Goal: Task Accomplishment & Management: Use online tool/utility

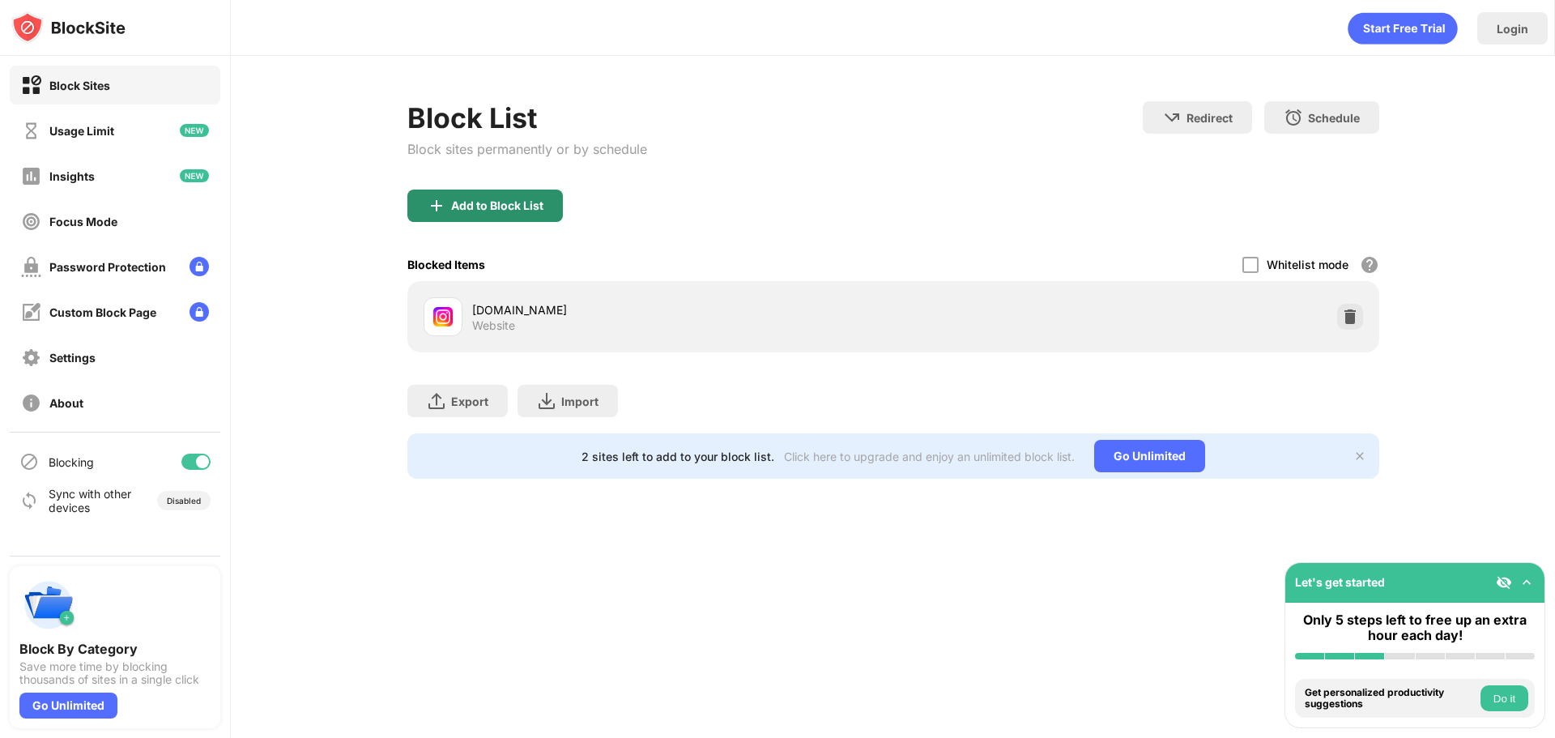
click at [490, 212] on div "Add to Block List" at bounding box center [485, 206] width 156 height 32
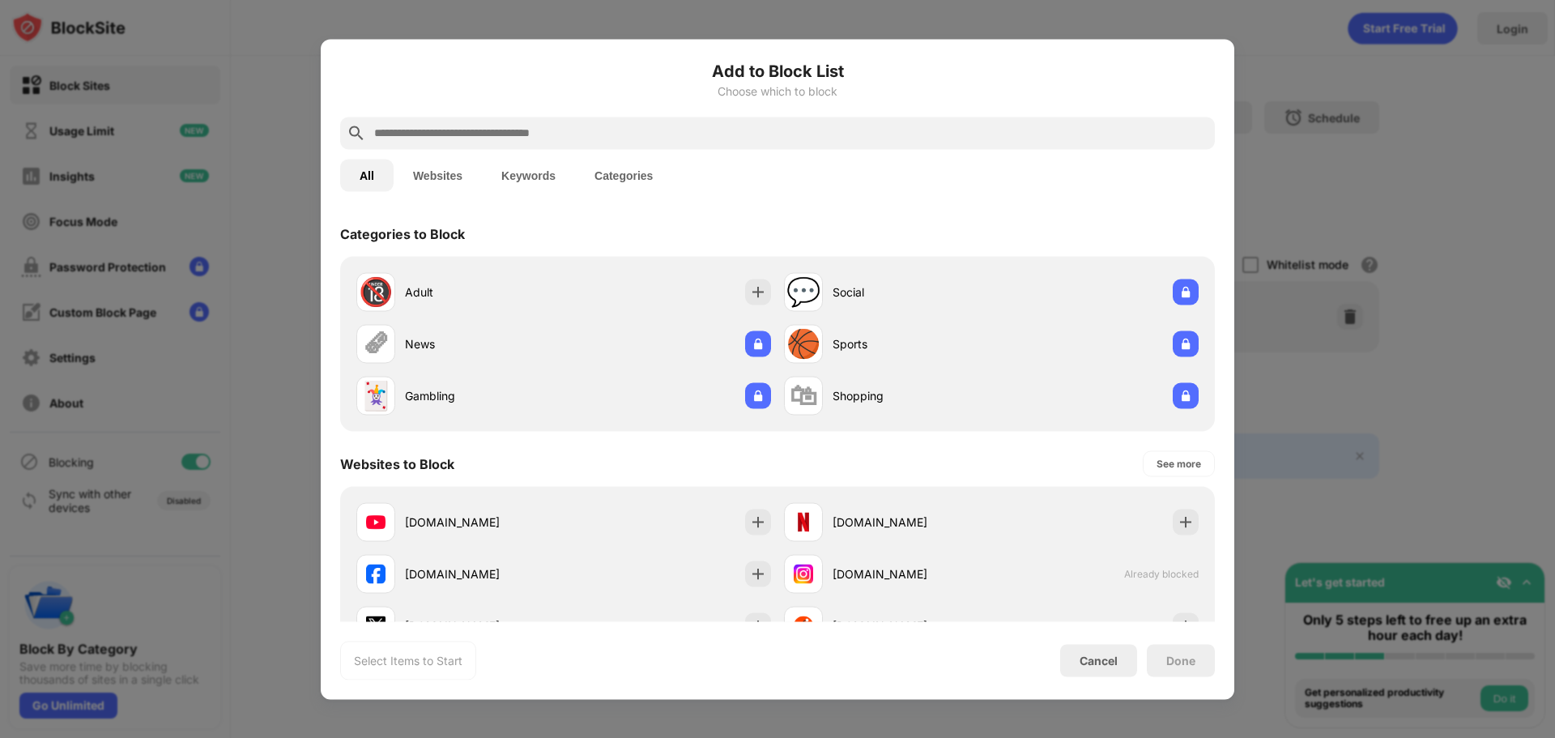
click at [507, 143] on div at bounding box center [777, 133] width 875 height 32
click at [480, 133] on input "text" at bounding box center [791, 132] width 836 height 19
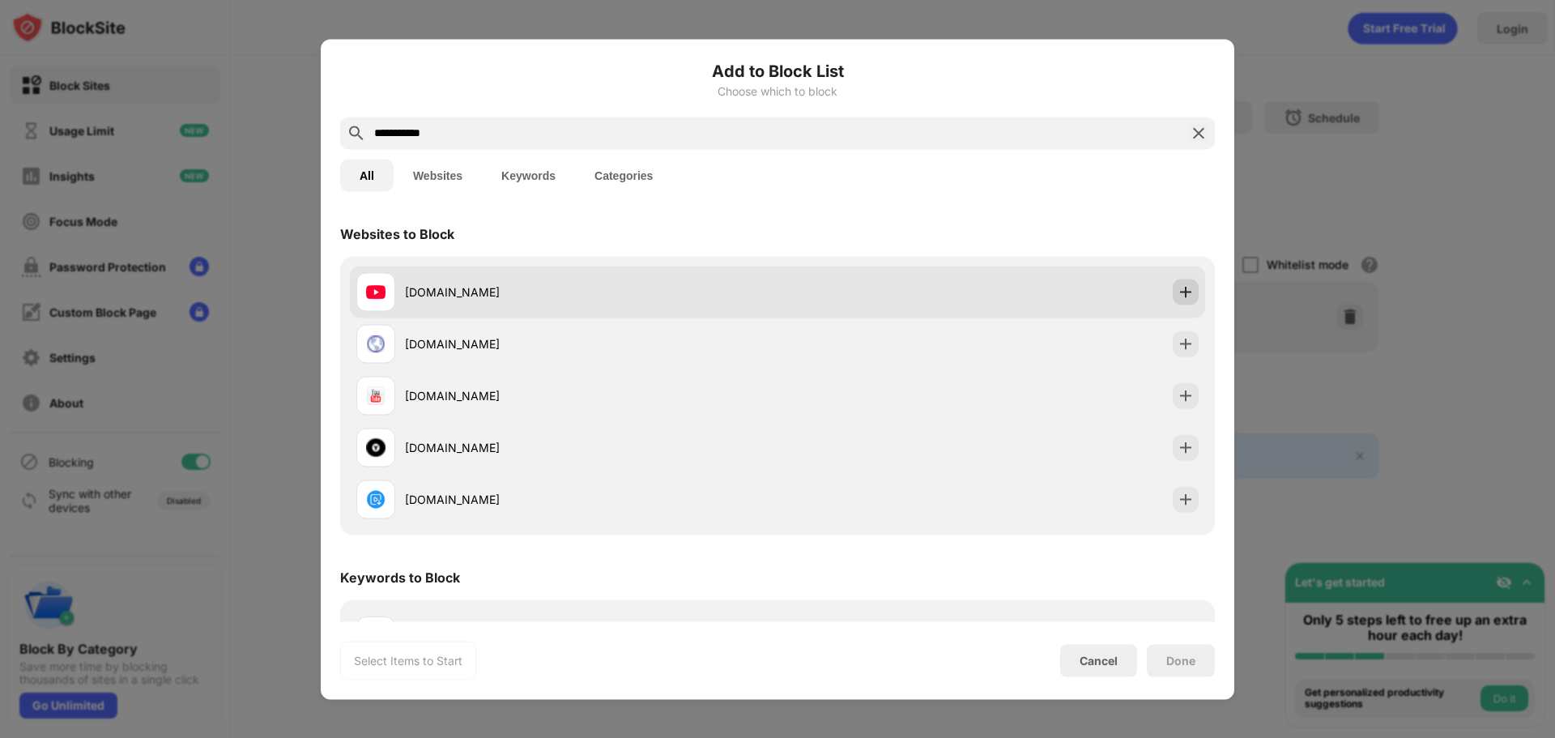
type input "**********"
click at [1178, 287] on img at bounding box center [1186, 292] width 16 height 16
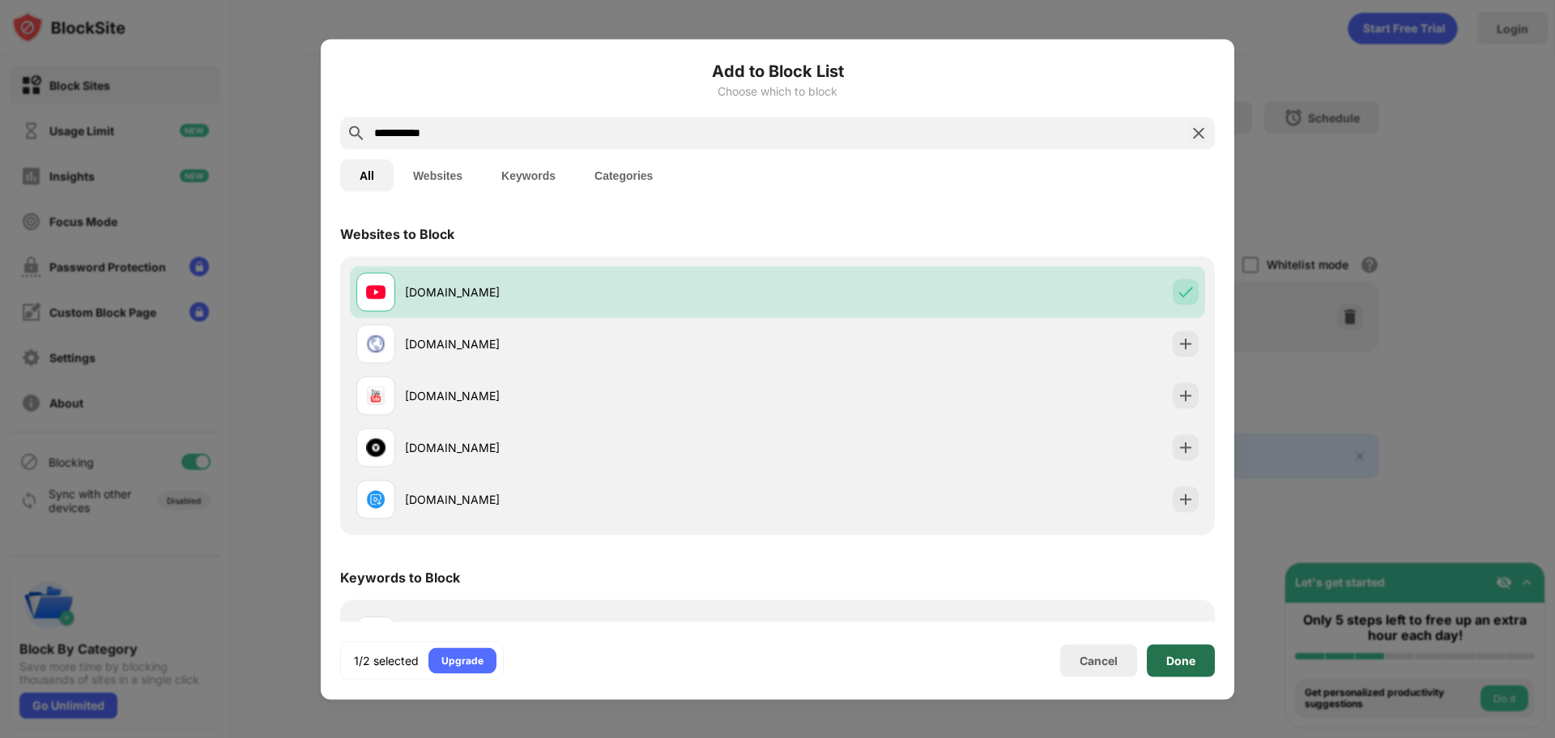
click at [1191, 659] on div "Done" at bounding box center [1181, 660] width 29 height 13
